Goal: Information Seeking & Learning: Find specific fact

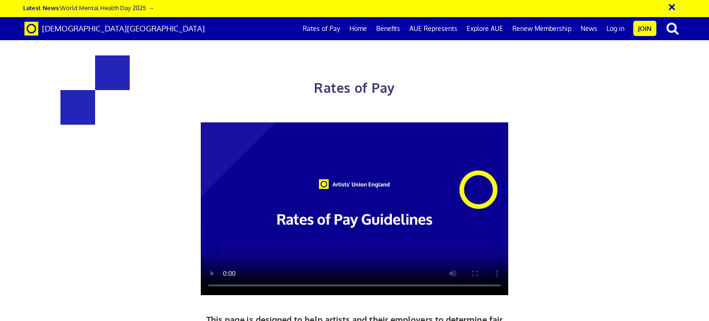
scroll to position [0, 7]
click at [709, 180] on div "Rates of Pay This page is designed to help artists and their employers to deter…" at bounding box center [354, 243] width 723 height 469
click at [701, 199] on div "Rates of Pay This page is designed to help artists and their employers to deter…" at bounding box center [354, 243] width 723 height 469
click at [709, 223] on div "Rates of Pay This page is designed to help artists and their employers to deter…" at bounding box center [354, 243] width 723 height 469
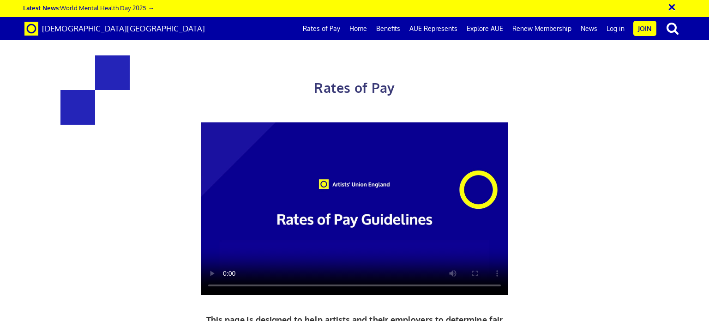
drag, startPoint x: 442, startPoint y: 102, endPoint x: 469, endPoint y: 99, distance: 26.9
